Goal: Task Accomplishment & Management: Use online tool/utility

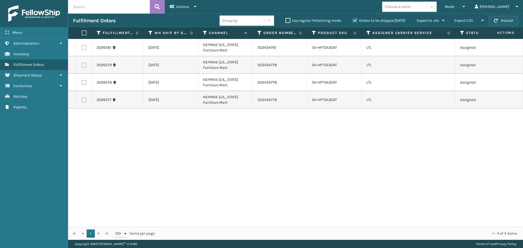
click at [502, 21] on button "Reload" at bounding box center [503, 21] width 29 height 10
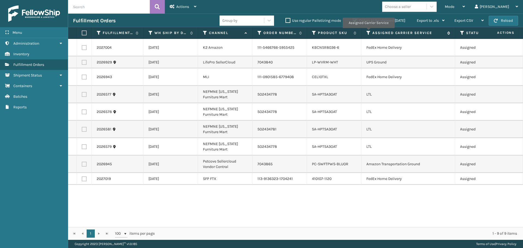
click at [369, 32] on icon at bounding box center [369, 33] width 4 height 5
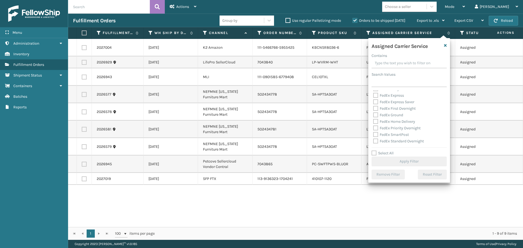
scroll to position [55, 0]
click at [377, 119] on label "LTL" at bounding box center [379, 117] width 12 height 5
click at [374, 118] on input "LTL" at bounding box center [373, 117] width 0 height 4
checkbox input "true"
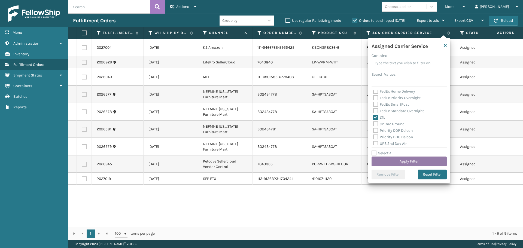
click at [391, 161] on button "Apply Filter" at bounding box center [409, 162] width 75 height 10
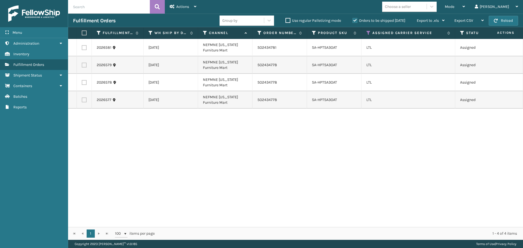
click at [85, 32] on label at bounding box center [83, 33] width 3 height 5
click at [82, 32] on input "checkbox" at bounding box center [82, 33] width 0 height 4
checkbox input "true"
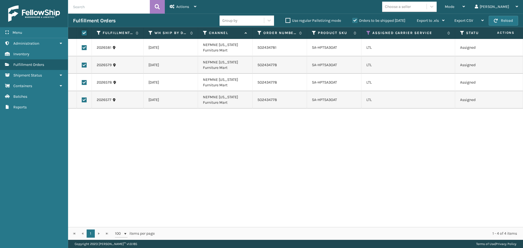
checkbox input "true"
click at [173, 5] on icon at bounding box center [172, 7] width 5 height 4
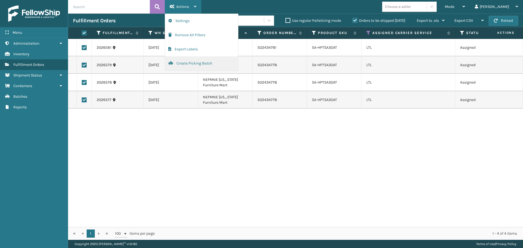
click at [196, 66] on button "Create Picking Batch" at bounding box center [201, 63] width 73 height 14
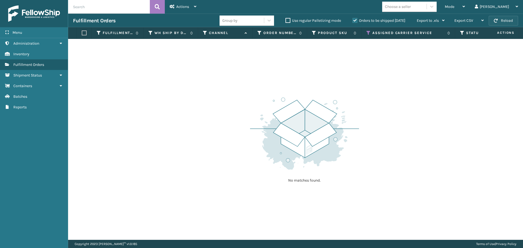
click at [507, 20] on button "Reload" at bounding box center [503, 21] width 29 height 10
